Goal: Use online tool/utility: Utilize a website feature to perform a specific function

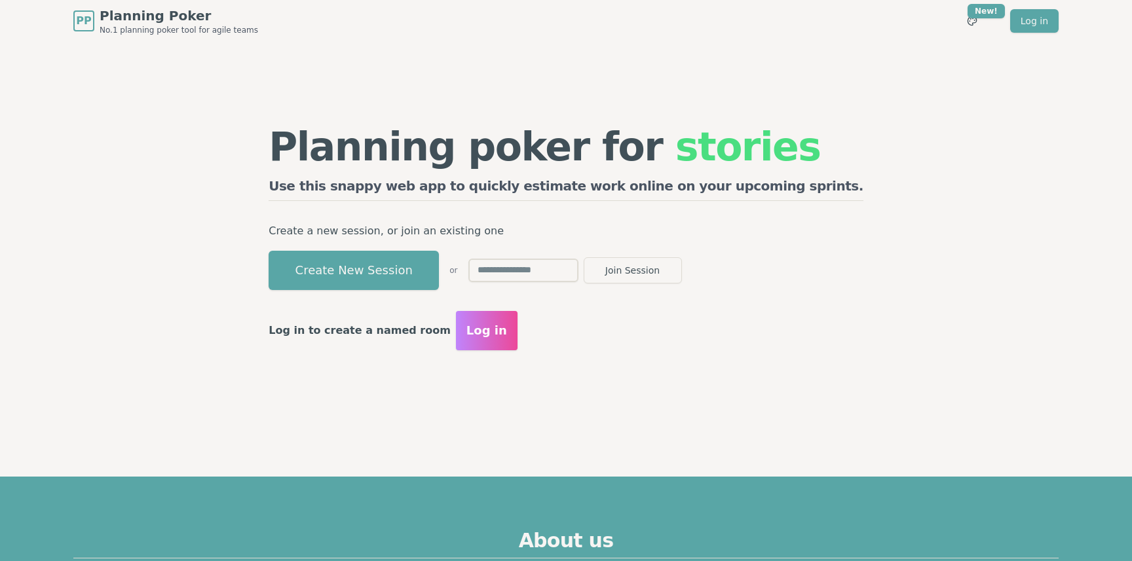
click at [995, 97] on div "Planning poker for stories Use this snappy web app to quickly estimate work onl…" at bounding box center [566, 238] width 1006 height 393
click at [579, 269] on input "text" at bounding box center [523, 271] width 110 height 24
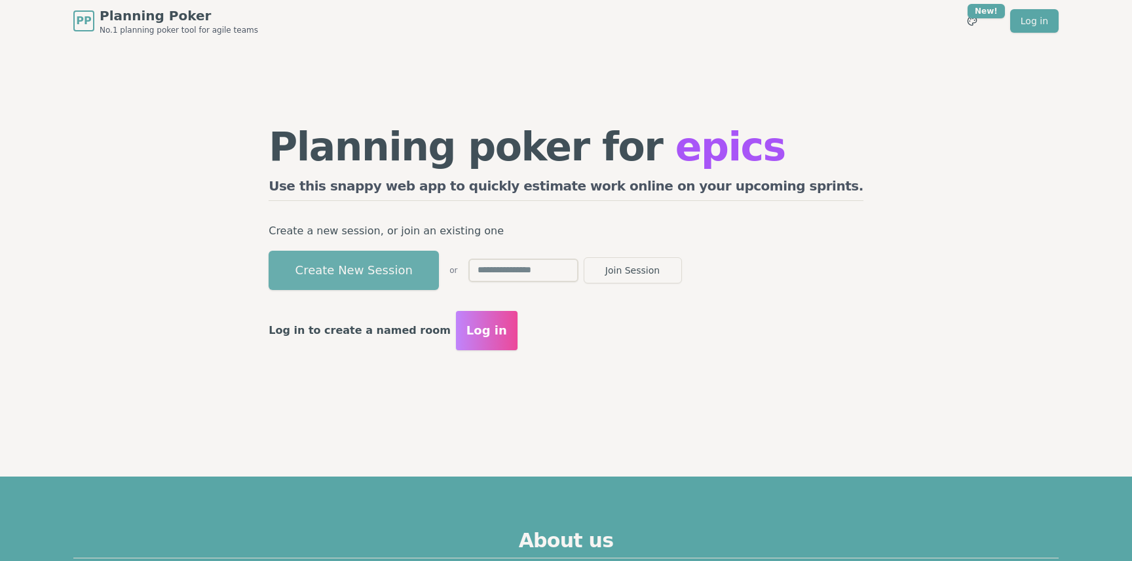
click at [439, 269] on button "Create New Session" at bounding box center [354, 270] width 170 height 39
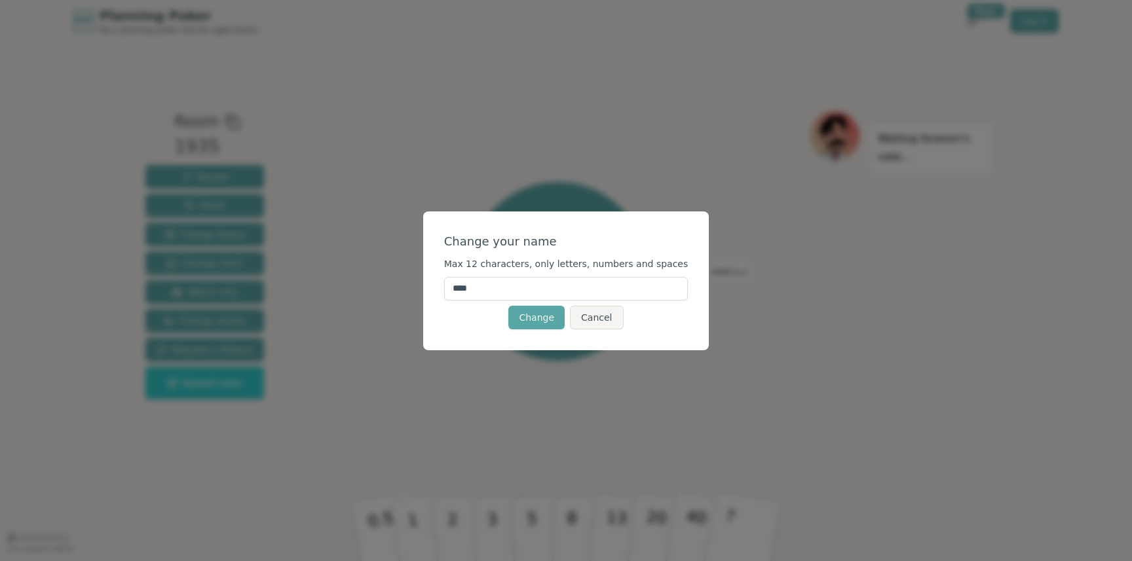
click at [558, 290] on input "****" at bounding box center [566, 289] width 244 height 24
type input "********"
click at [541, 310] on button "Change" at bounding box center [536, 318] width 56 height 24
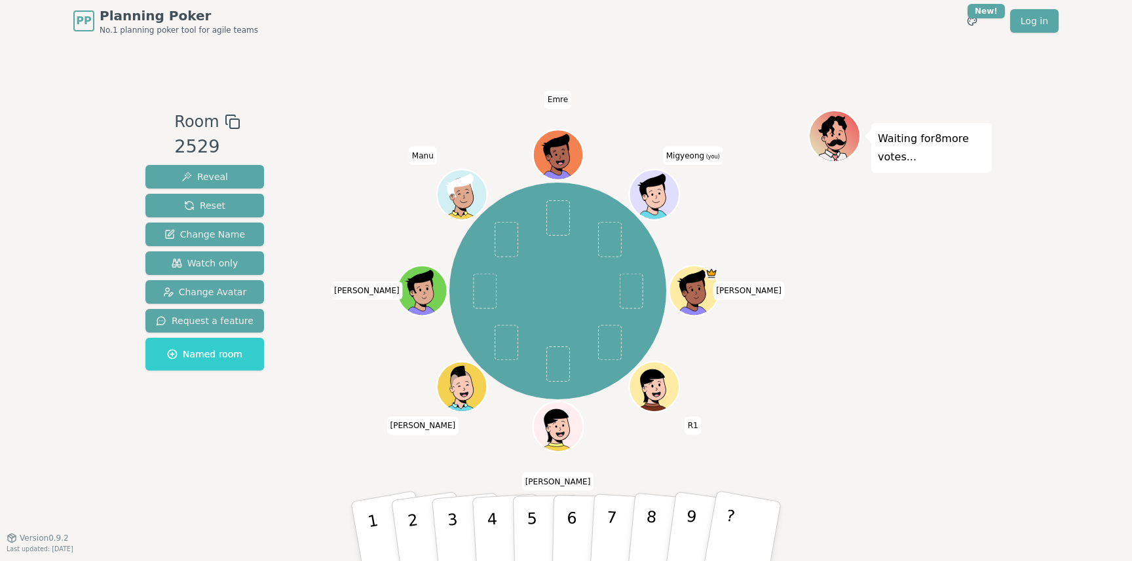
click at [784, 205] on div "[PERSON_NAME] R1 [PERSON_NAME] [PERSON_NAME] Manu Emre Migyeong (you)" at bounding box center [557, 291] width 501 height 315
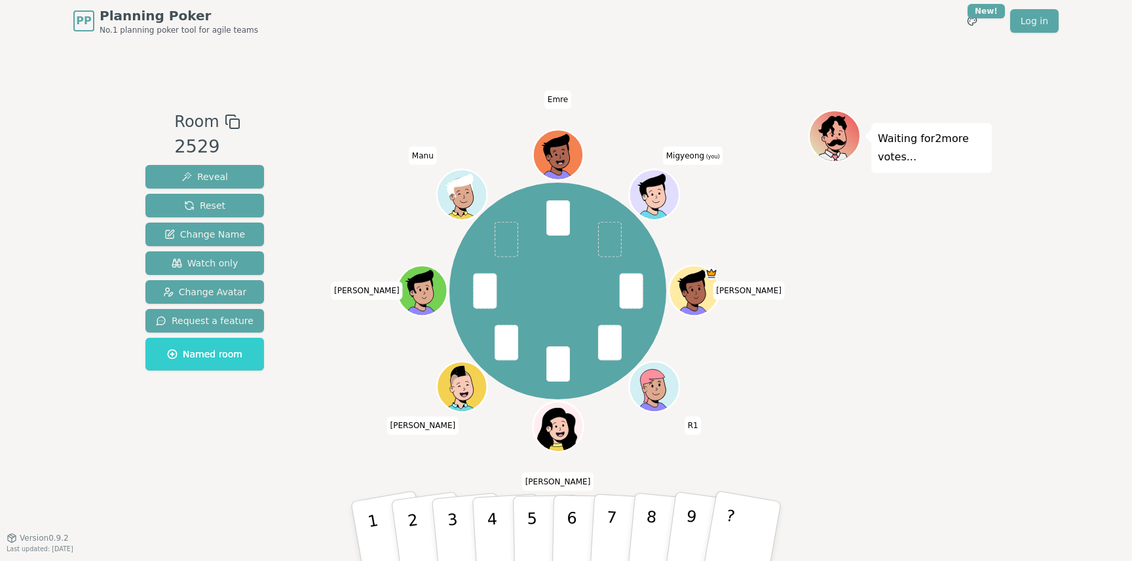
drag, startPoint x: 234, startPoint y: 261, endPoint x: 440, endPoint y: 359, distance: 228.6
click at [440, 358] on div "Room 2529 Reveal Reset Change Name Watch only Change Avatar Request a feature N…" at bounding box center [566, 290] width 852 height 360
click at [722, 527] on button "?" at bounding box center [743, 532] width 82 height 108
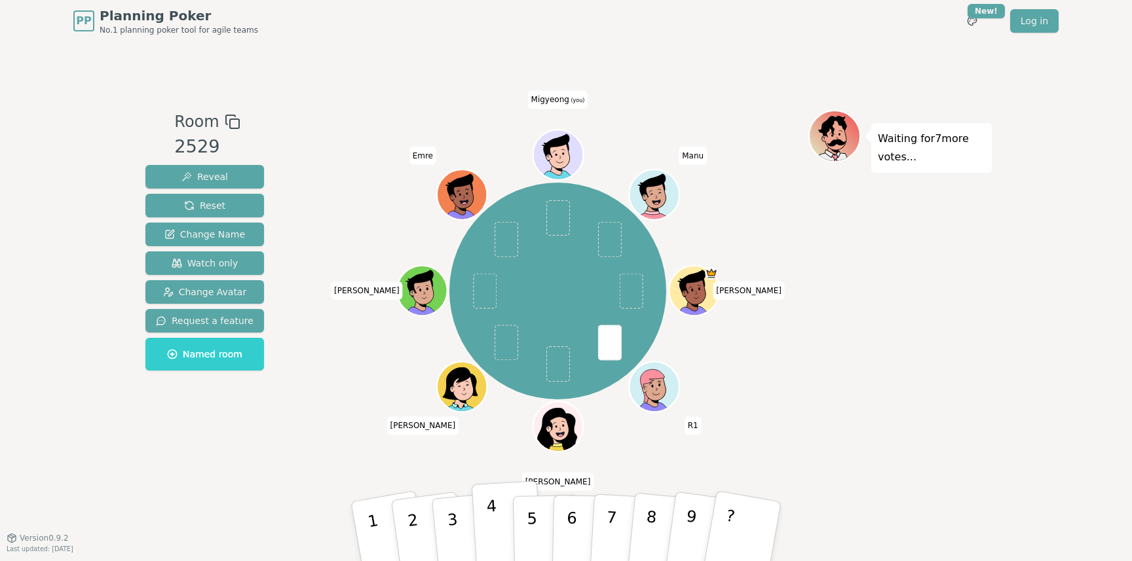
click at [493, 520] on p "4" at bounding box center [493, 532] width 14 height 71
click at [495, 509] on p "4" at bounding box center [493, 532] width 14 height 71
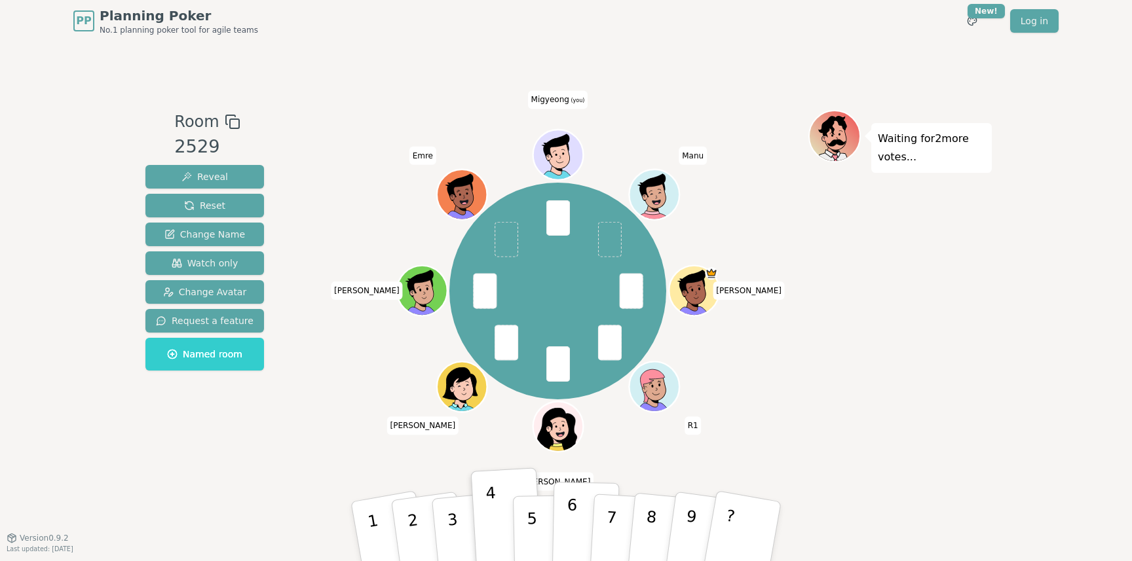
click at [573, 506] on p "6" at bounding box center [571, 531] width 11 height 71
click at [584, 493] on button "6" at bounding box center [585, 532] width 67 height 100
click at [859, 297] on div "Waiting for 2 more votes..." at bounding box center [899, 290] width 183 height 360
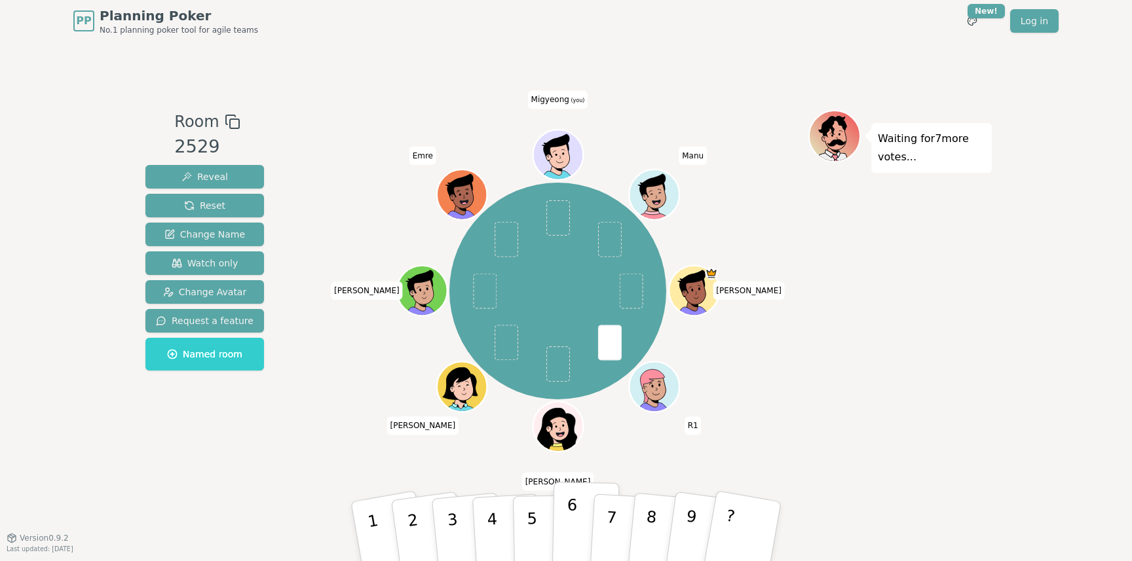
click at [578, 510] on button "6" at bounding box center [585, 532] width 67 height 100
